Goal: Task Accomplishment & Management: Complete application form

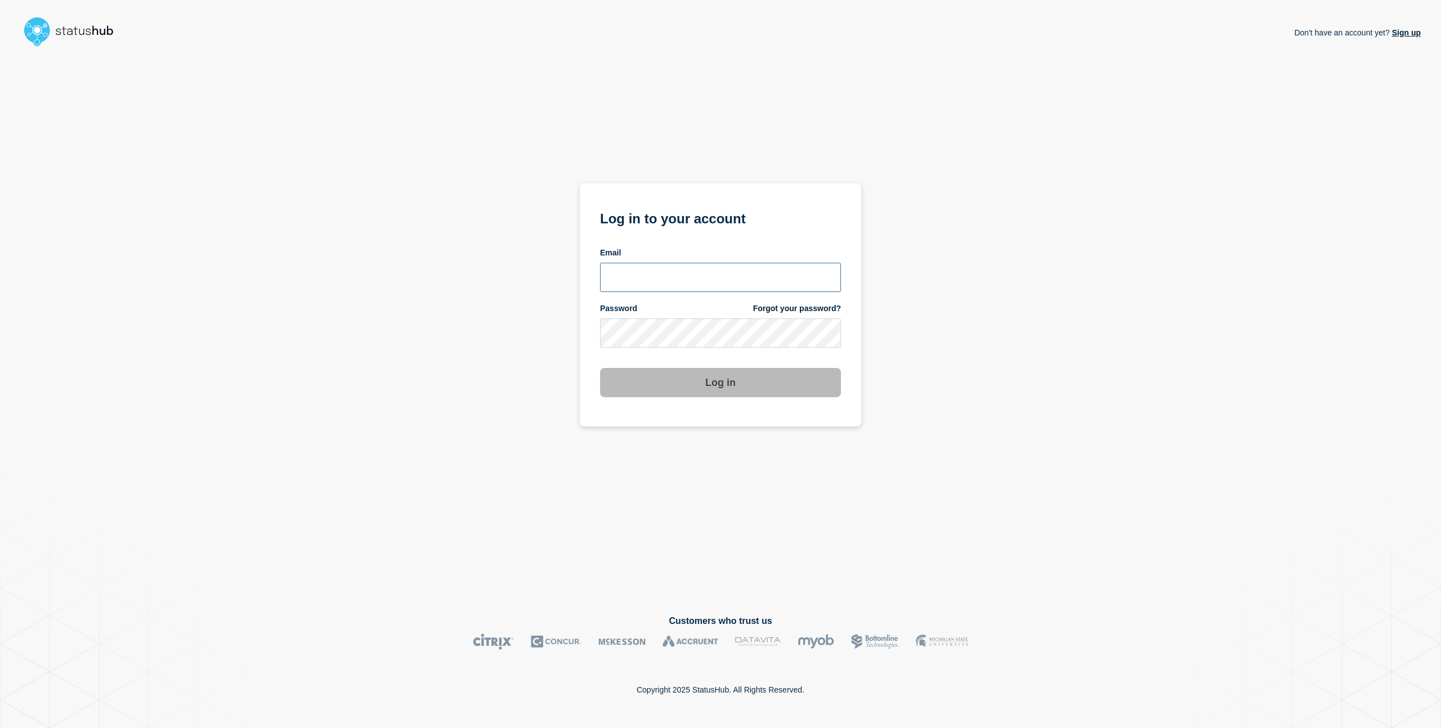
drag, startPoint x: 664, startPoint y: 272, endPoint x: 665, endPoint y: 280, distance: 7.3
click at [664, 273] on input "email input" at bounding box center [720, 277] width 241 height 29
type input "[PERSON_NAME][EMAIL_ADDRESS][PERSON_NAME][DOMAIN_NAME]"
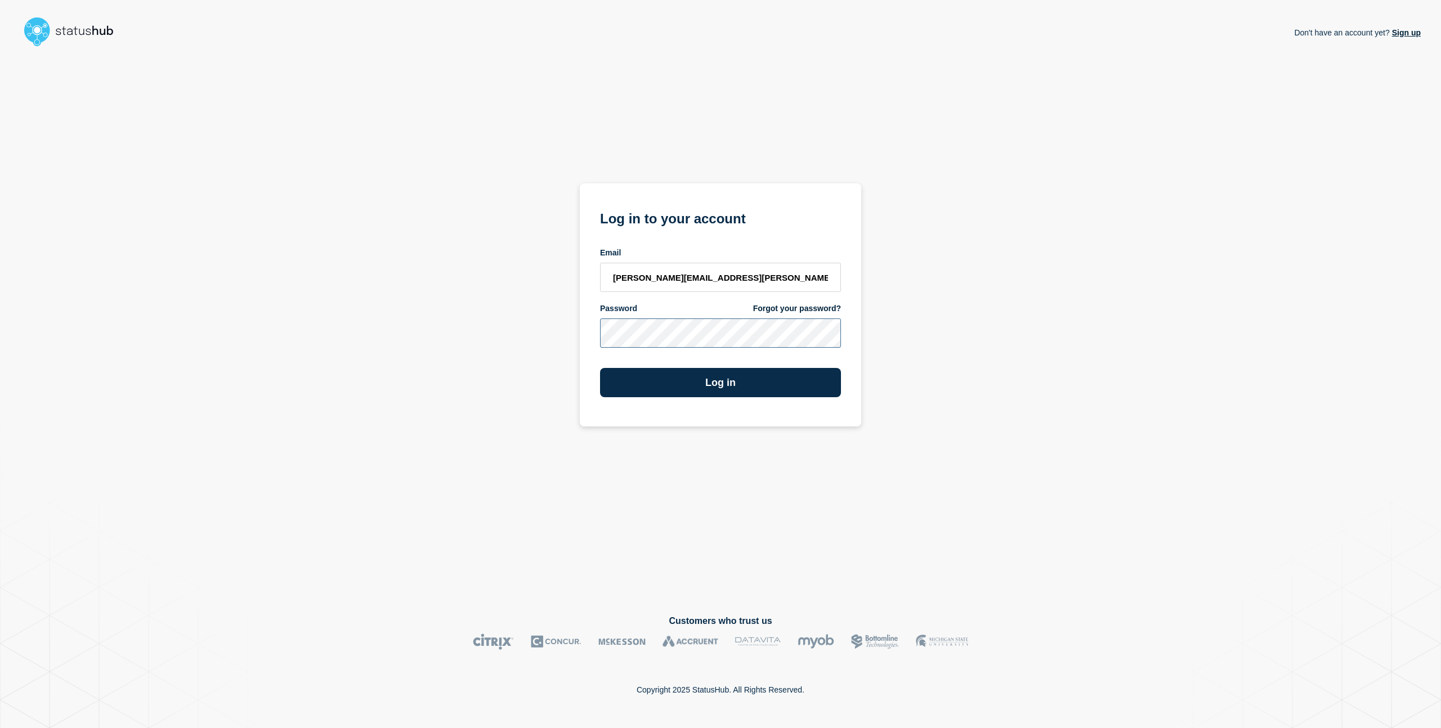
click at [600, 368] on button "Log in" at bounding box center [720, 382] width 241 height 29
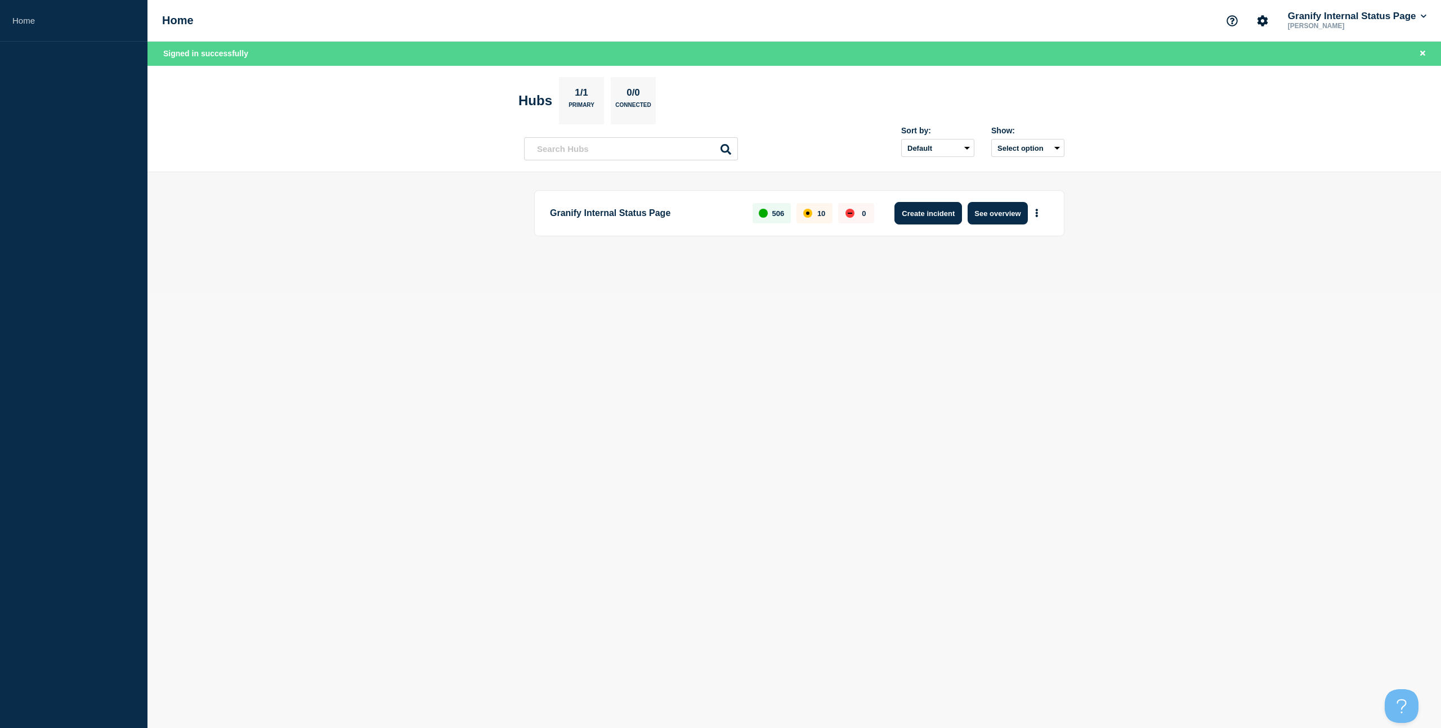
click at [911, 204] on button "Create incident" at bounding box center [929, 213] width 68 height 23
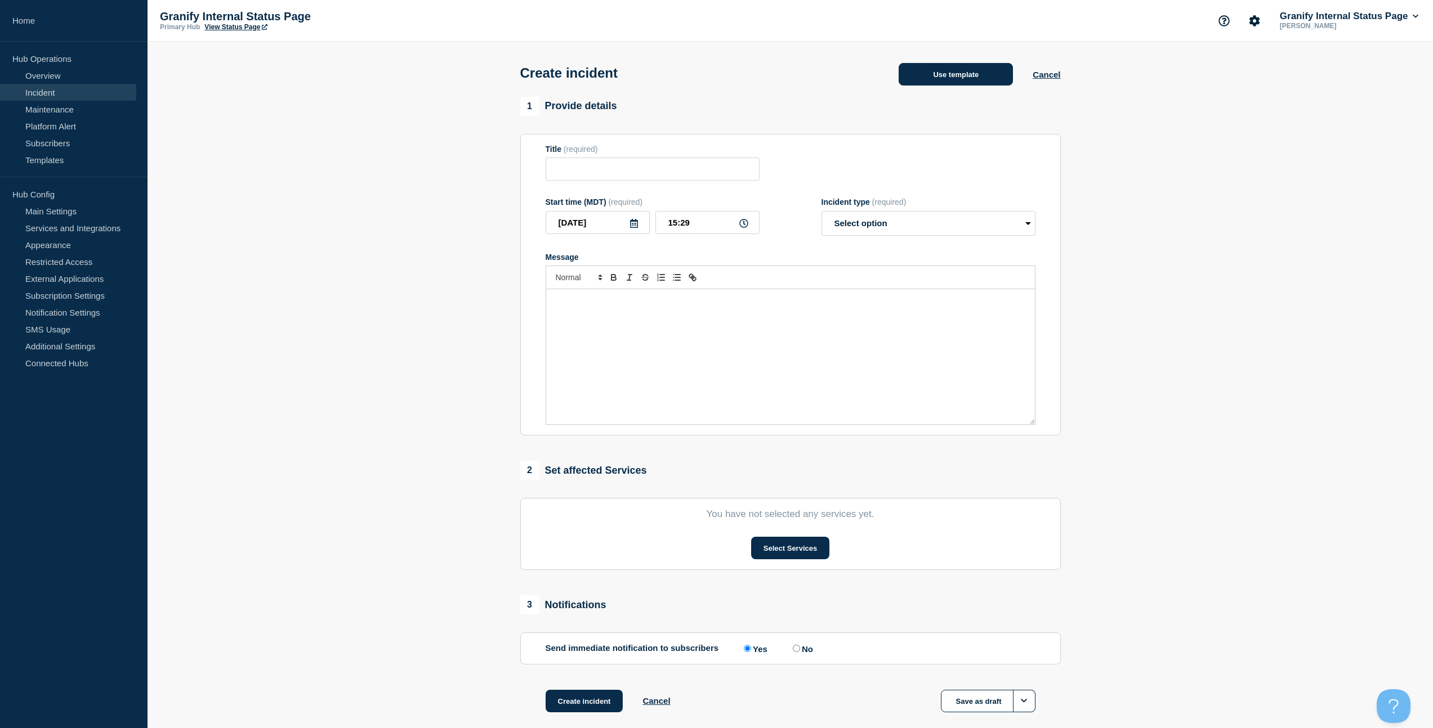
click at [951, 86] on button "Use template" at bounding box center [955, 74] width 114 height 23
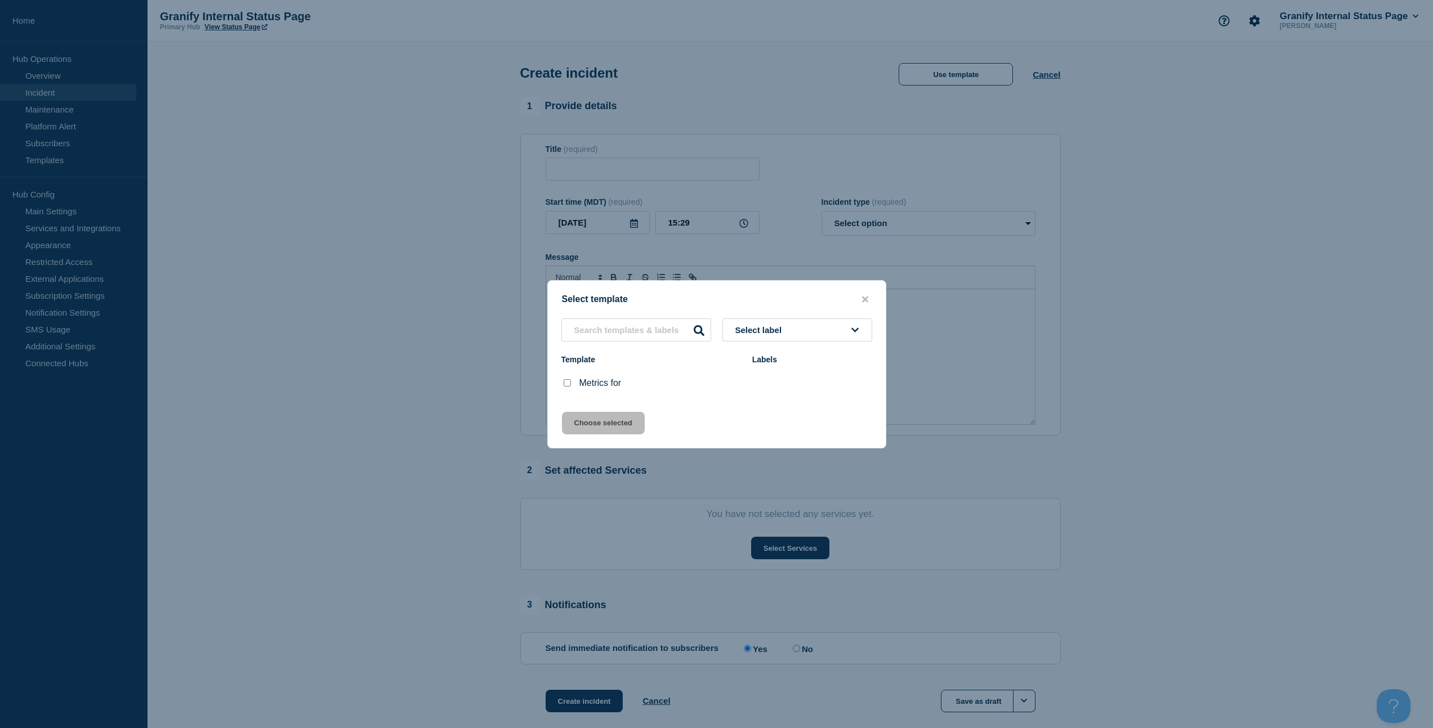
click at [565, 387] on input "Metrics for checkbox" at bounding box center [567, 382] width 7 height 7
checkbox input "true"
click at [573, 412] on div "Select template Select label Template Labels Metrics for Choose selected" at bounding box center [716, 364] width 339 height 168
click at [575, 423] on button "Choose selected" at bounding box center [603, 423] width 83 height 23
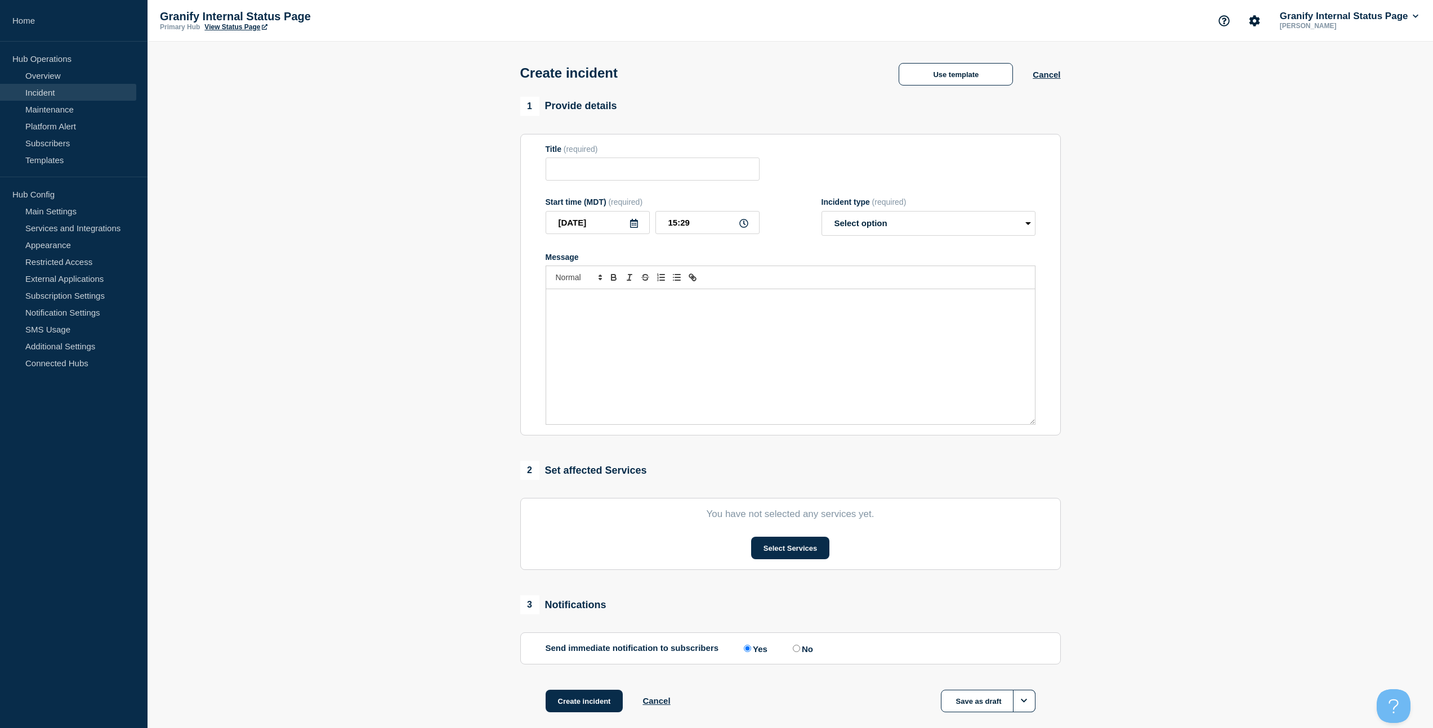
type input "Metrics for"
select select "monitoring"
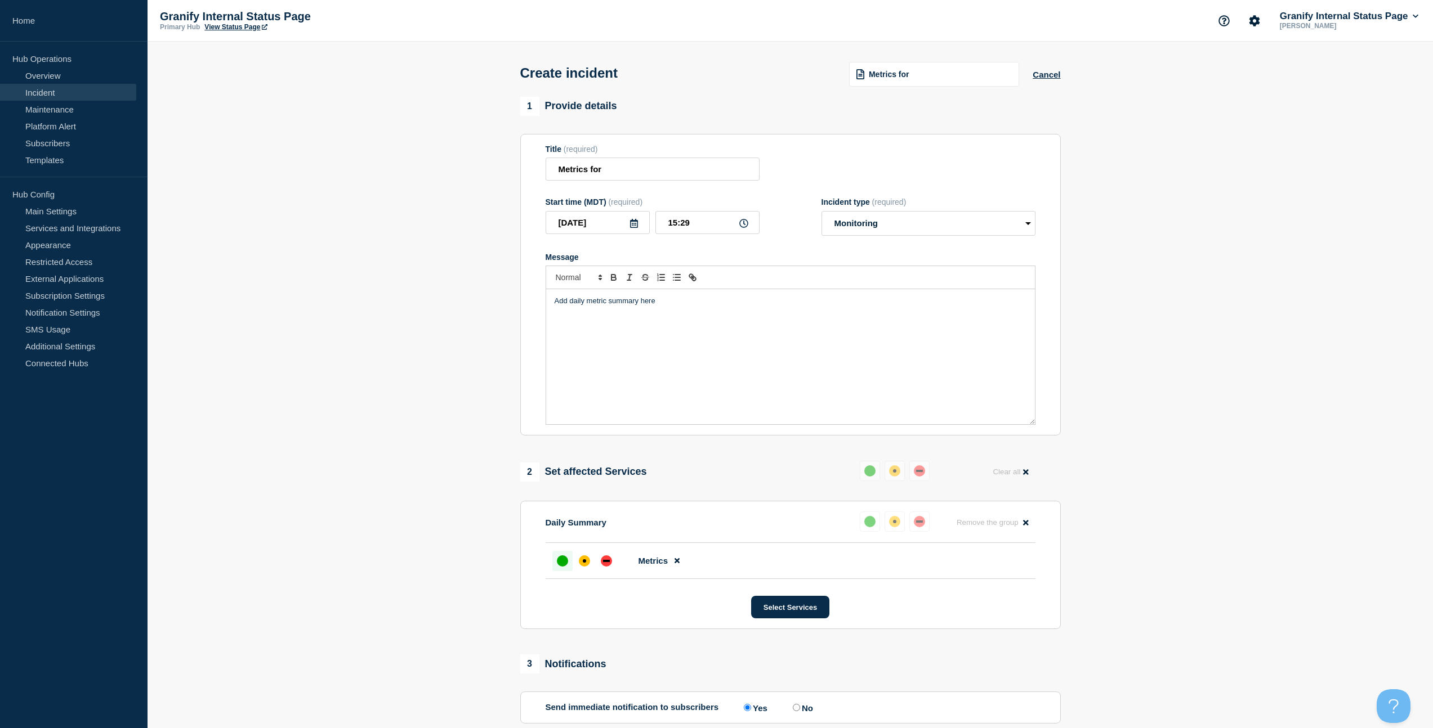
click at [592, 359] on div "Add daily metric summary here" at bounding box center [790, 356] width 489 height 135
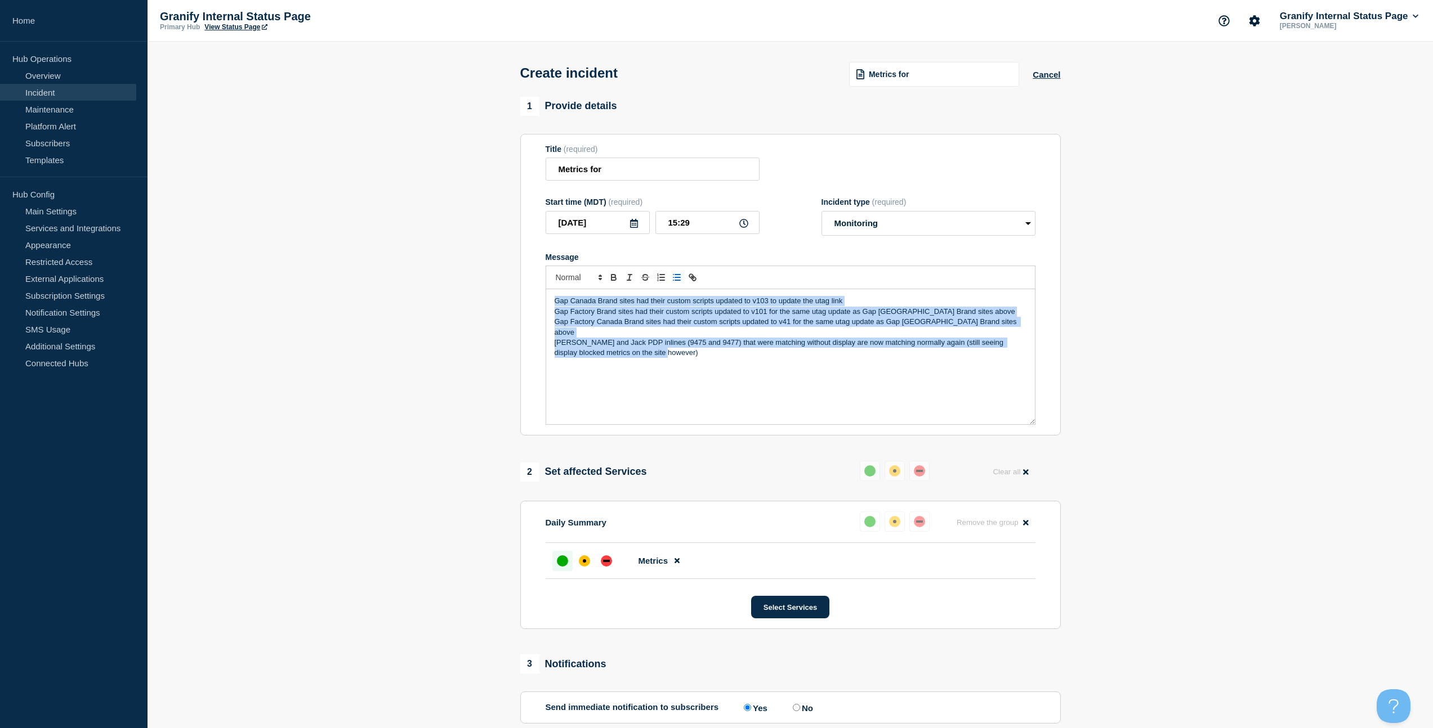
click at [675, 278] on line "Toggle bulleted list" at bounding box center [677, 278] width 5 height 0
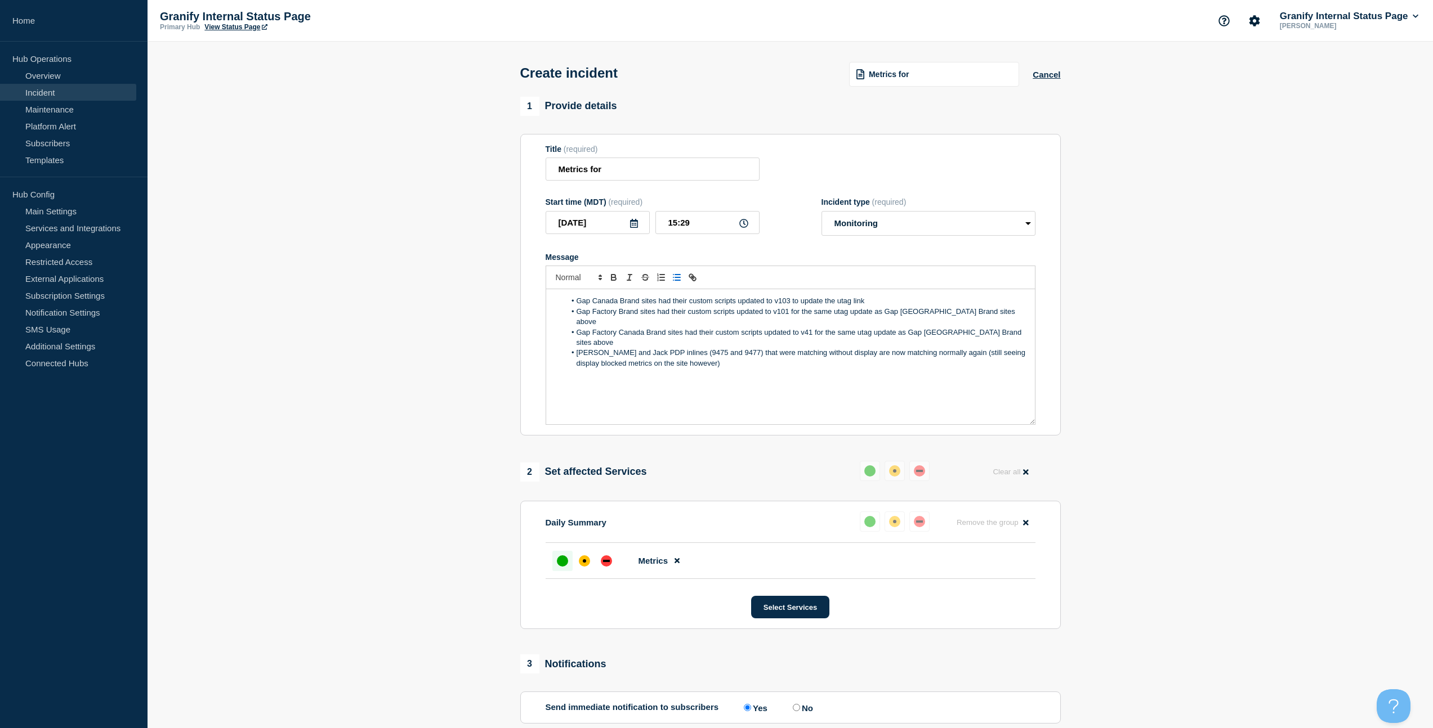
click at [723, 358] on div "Gap Canada Brand sites had their custom scripts updated to v103 to update the u…" at bounding box center [790, 356] width 489 height 135
click at [673, 348] on li "Janie and Jack PDP inlines (9475 and 9477) that were matching without display a…" at bounding box center [795, 358] width 461 height 21
paste input "https://app.granify.com/admin/campaigns/"
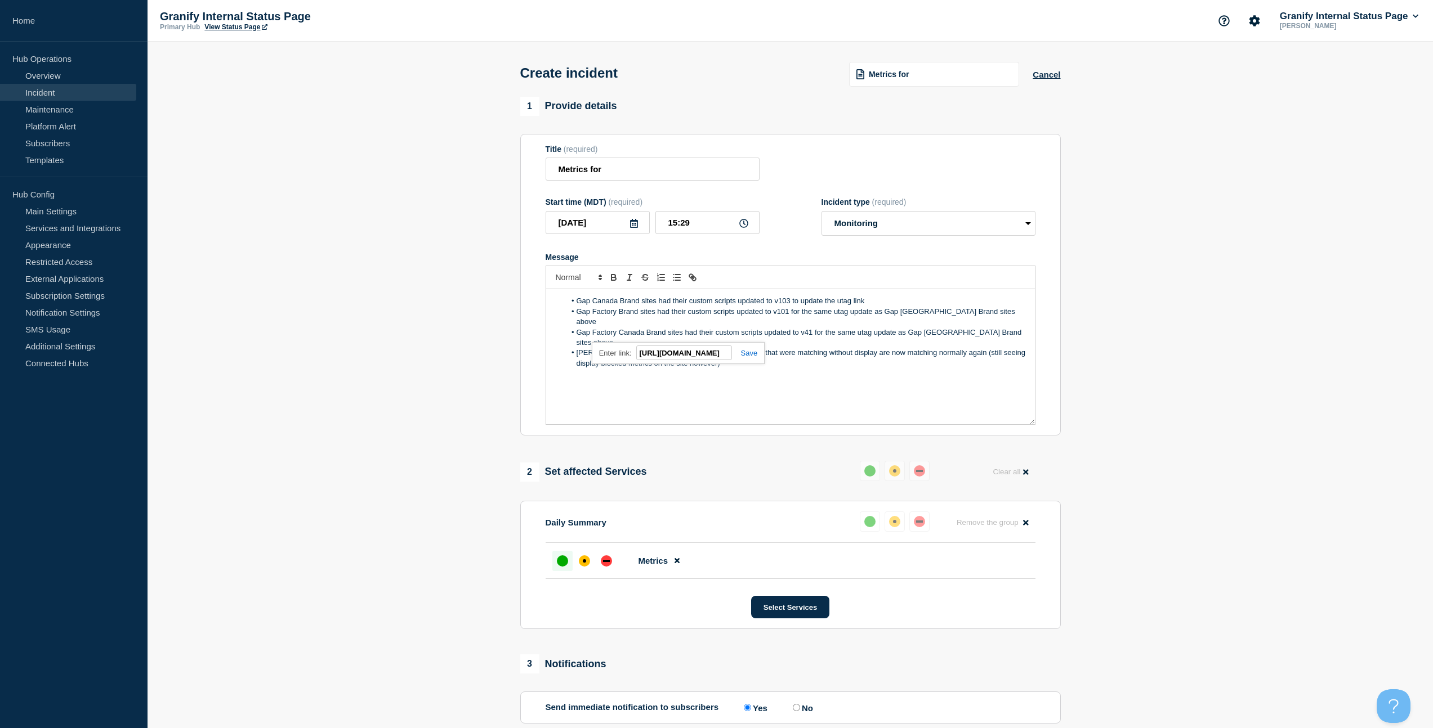
type input "https://app.granify.com/admin/campaigns/9475"
click at [712, 348] on li "Janie and Jack PDP inlines ( 9475 and 9477) that were matching without display …" at bounding box center [795, 358] width 461 height 21
paste input "https://app.granify.com/admin/campaigns/9475"
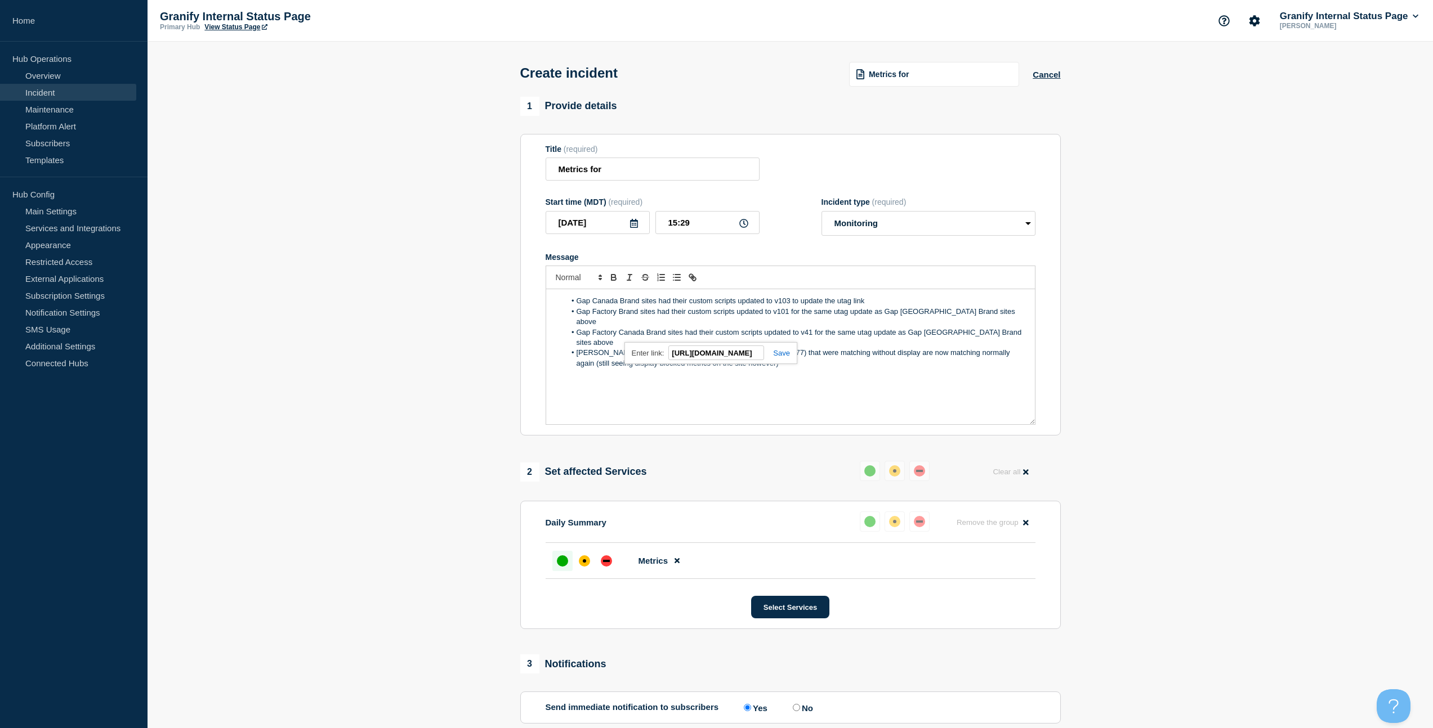
type input "https://app.granify.com/admin/campaigns/9477"
click at [781, 397] on div "Gap Canada Brand sites had their custom scripts updated to v103 to update the u…" at bounding box center [790, 356] width 489 height 135
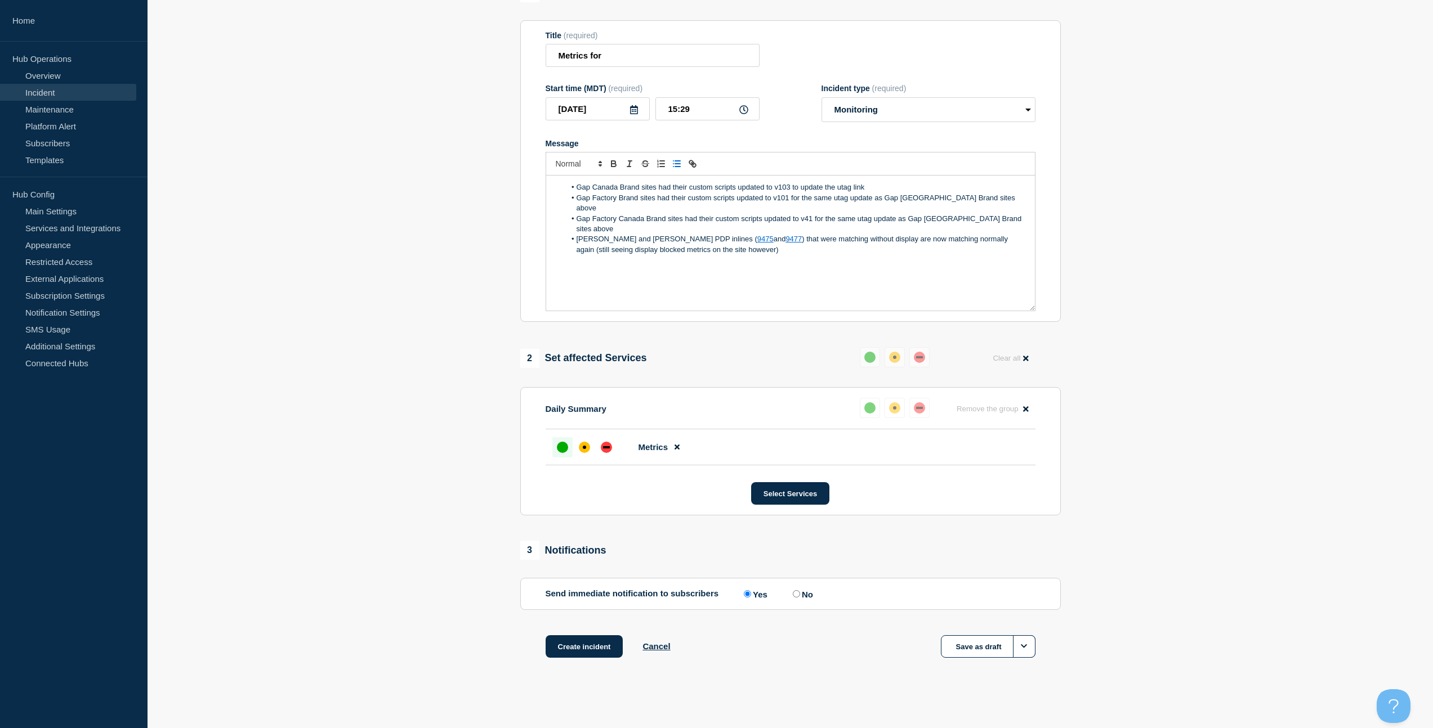
scroll to position [134, 0]
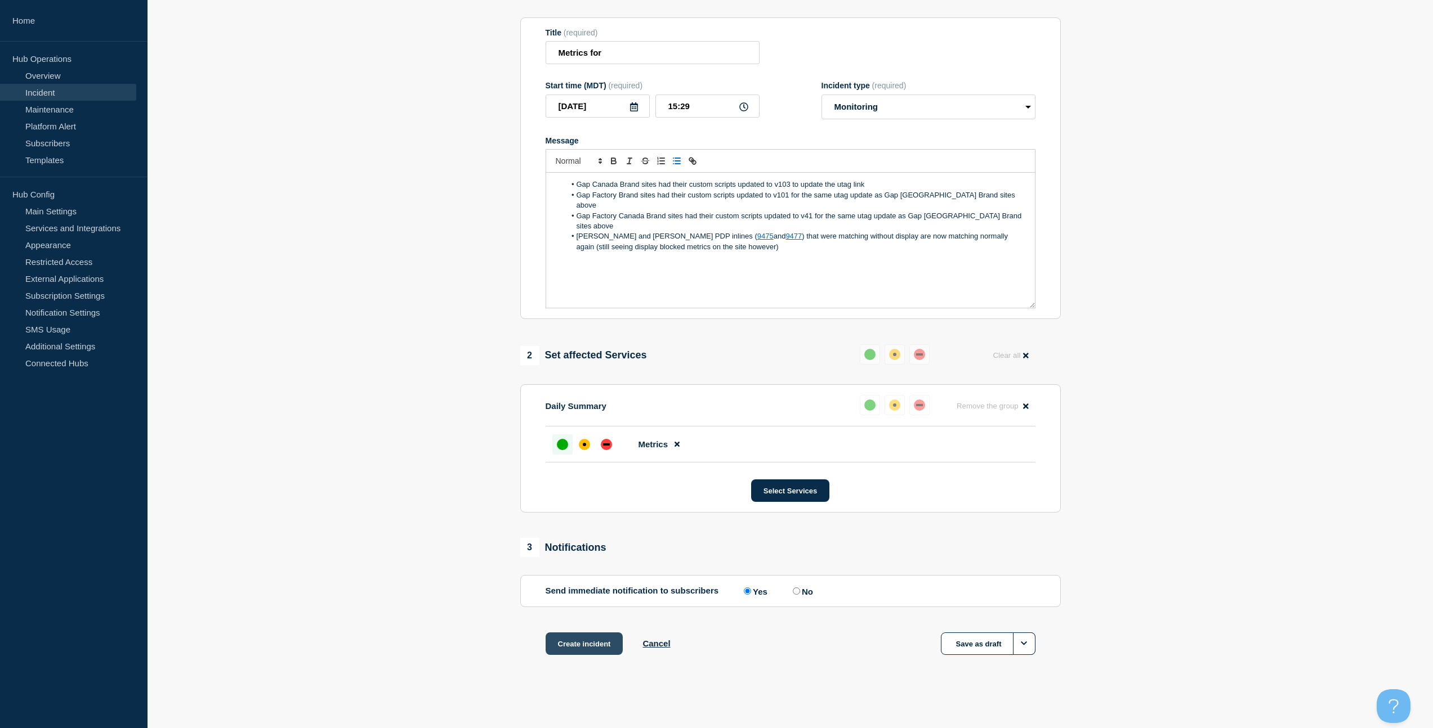
click at [582, 640] on button "Create incident" at bounding box center [585, 644] width 78 height 23
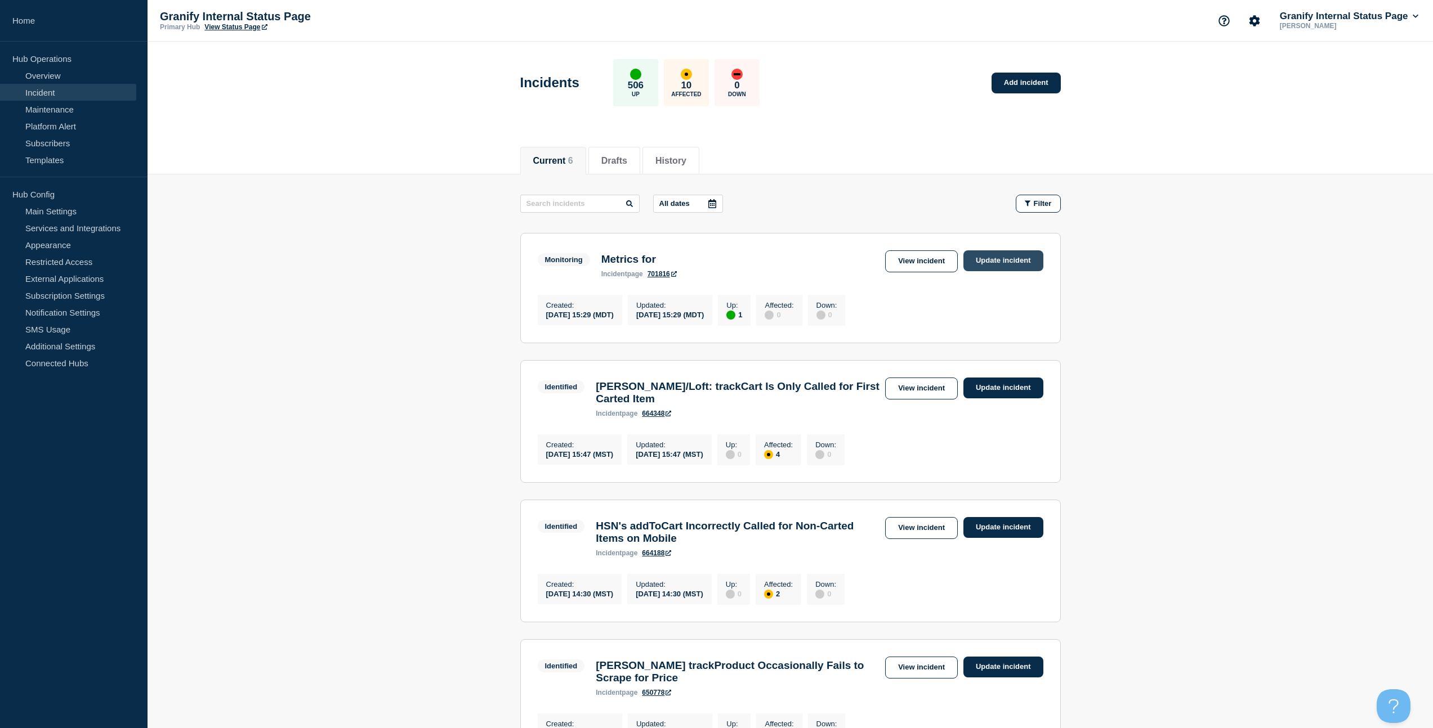
click at [1004, 260] on link "Update incident" at bounding box center [1003, 261] width 80 height 21
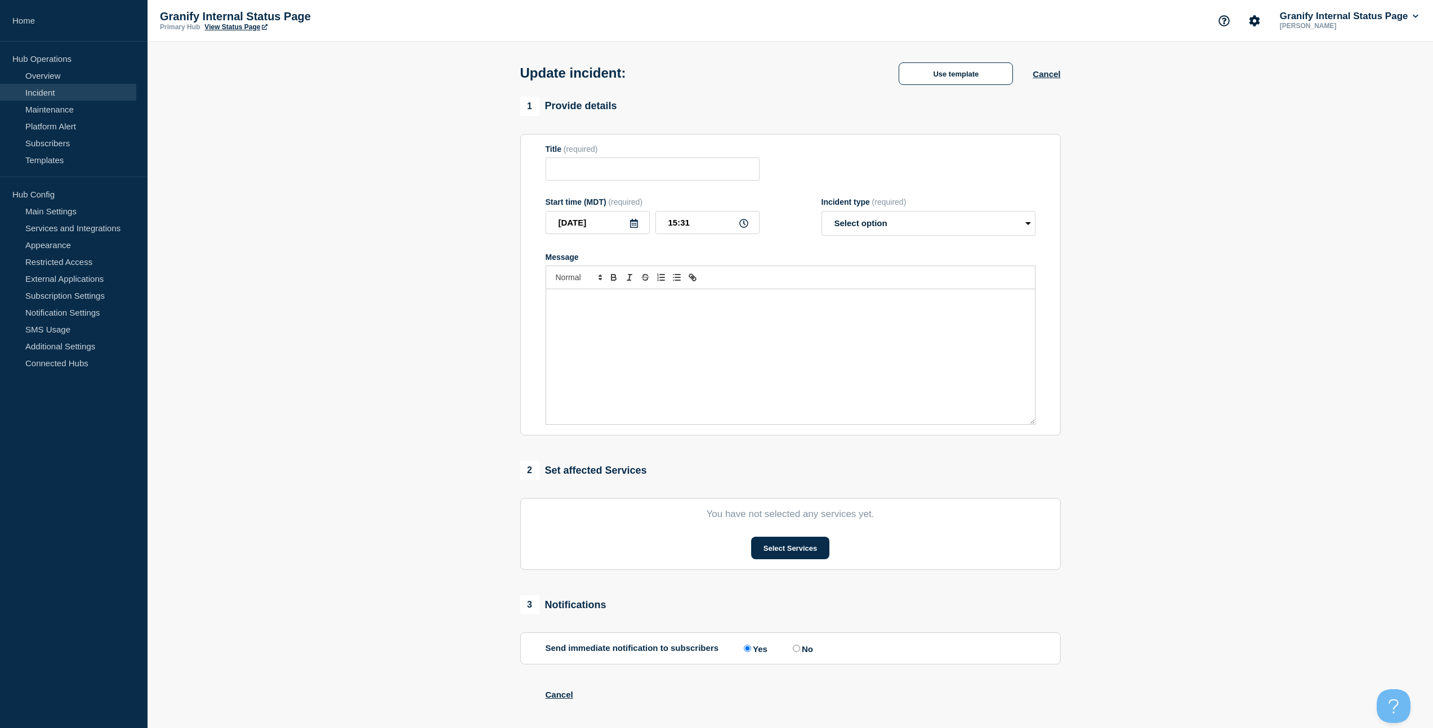
type input "Metrics for"
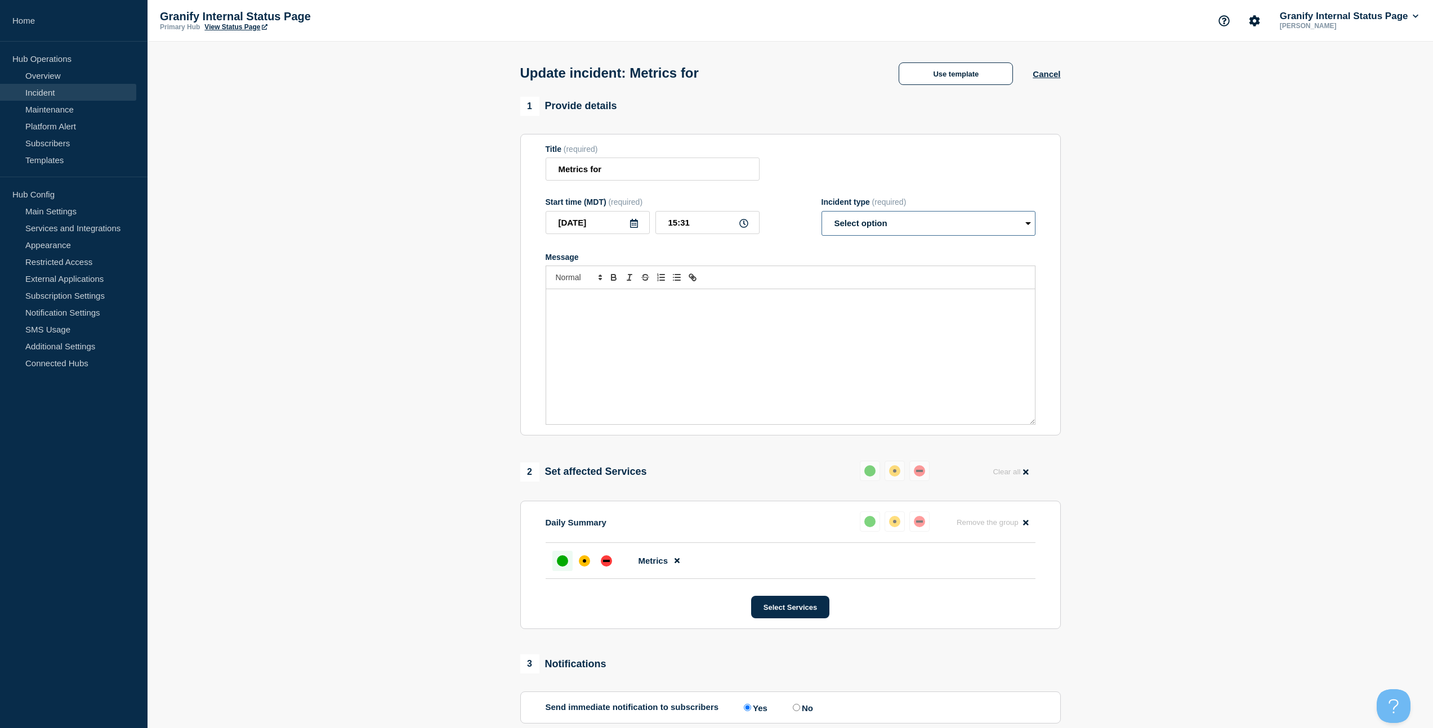
click at [909, 229] on select "Select option Investigating Identified Monitoring Resolved" at bounding box center [928, 223] width 214 height 25
click at [821, 219] on select "Select option Investigating Identified Monitoring Resolved" at bounding box center [928, 223] width 214 height 25
click at [854, 224] on select "Select option Investigating Identified Monitoring Resolved" at bounding box center [928, 223] width 214 height 25
select select "resolved"
click at [821, 219] on select "Select option Investigating Identified Monitoring Resolved" at bounding box center [928, 223] width 214 height 25
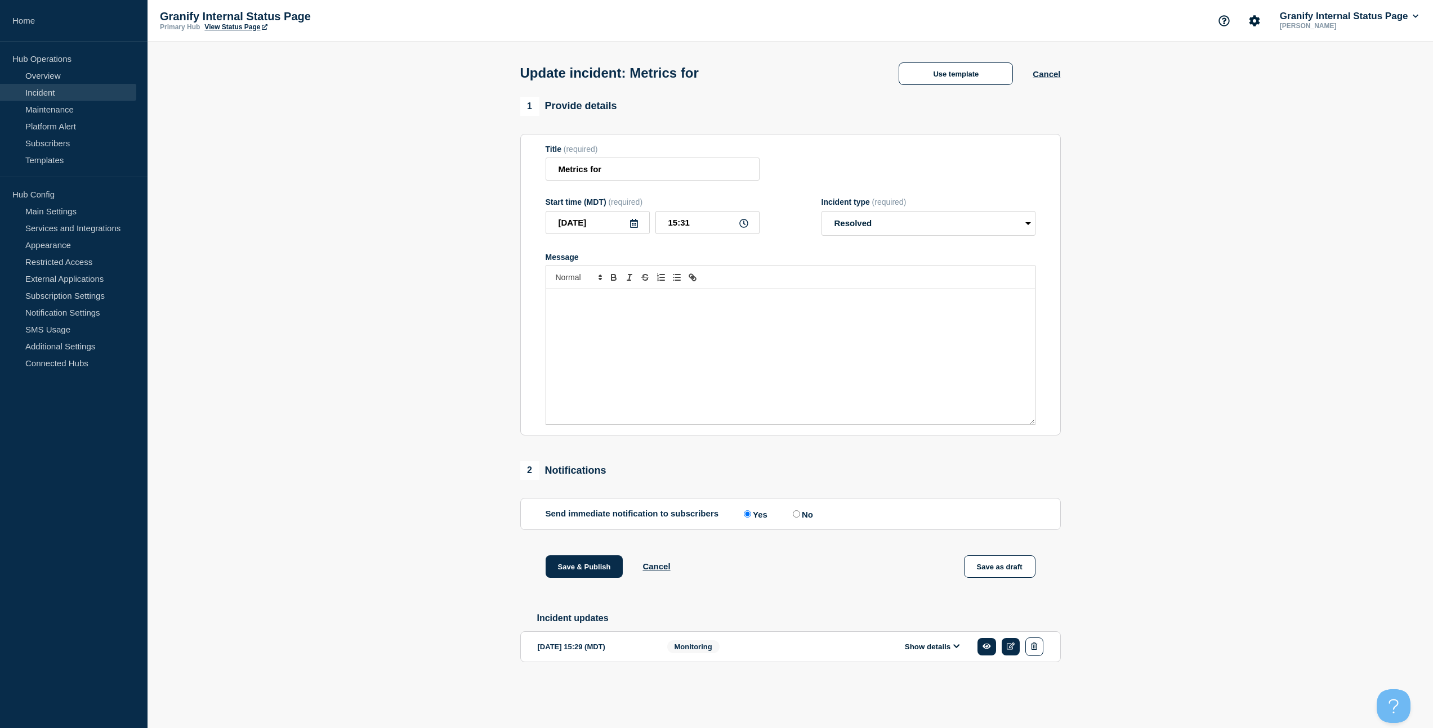
click at [793, 518] on input "No" at bounding box center [796, 514] width 7 height 7
radio input "true"
radio input "false"
click at [587, 571] on button "Save & Publish" at bounding box center [585, 567] width 78 height 23
